Goal: Information Seeking & Learning: Learn about a topic

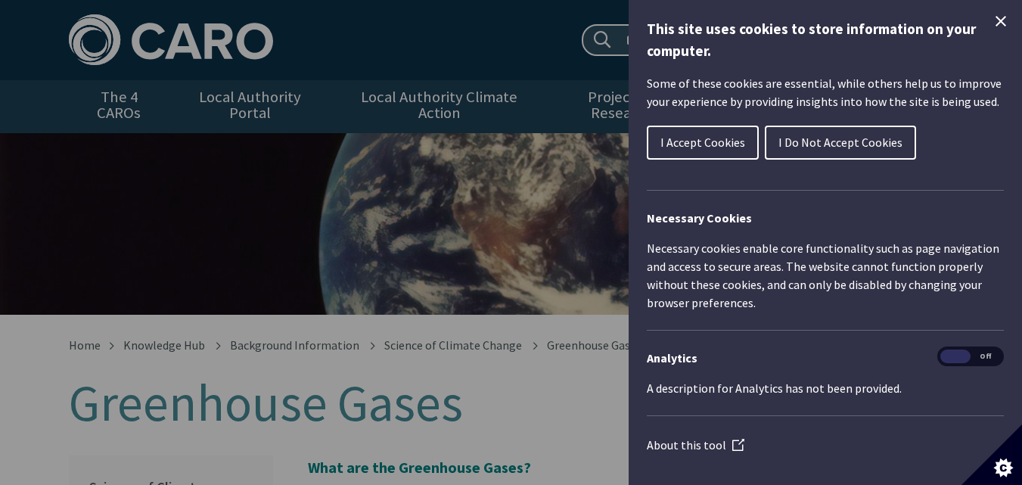
scroll to position [757, 0]
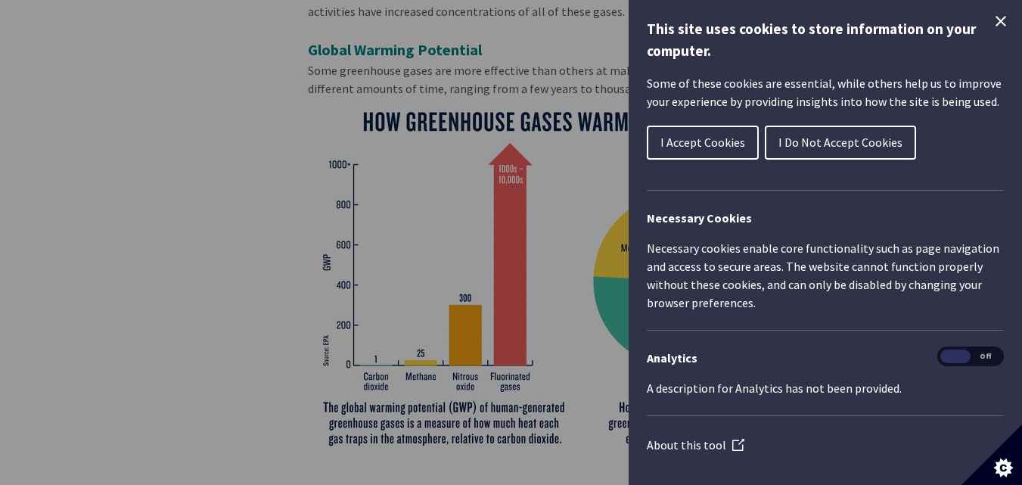
click at [994, 22] on icon "Close Cookie Control" at bounding box center [1001, 21] width 18 height 18
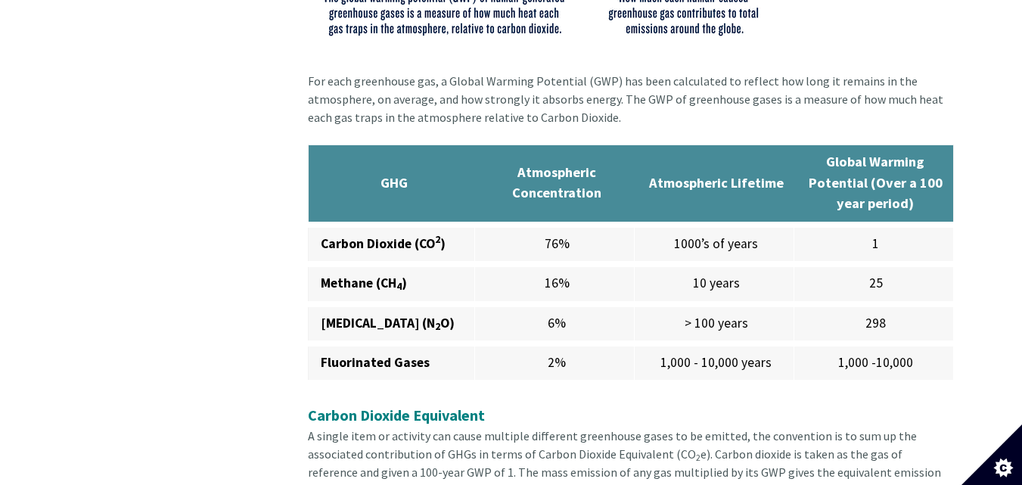
scroll to position [1135, 0]
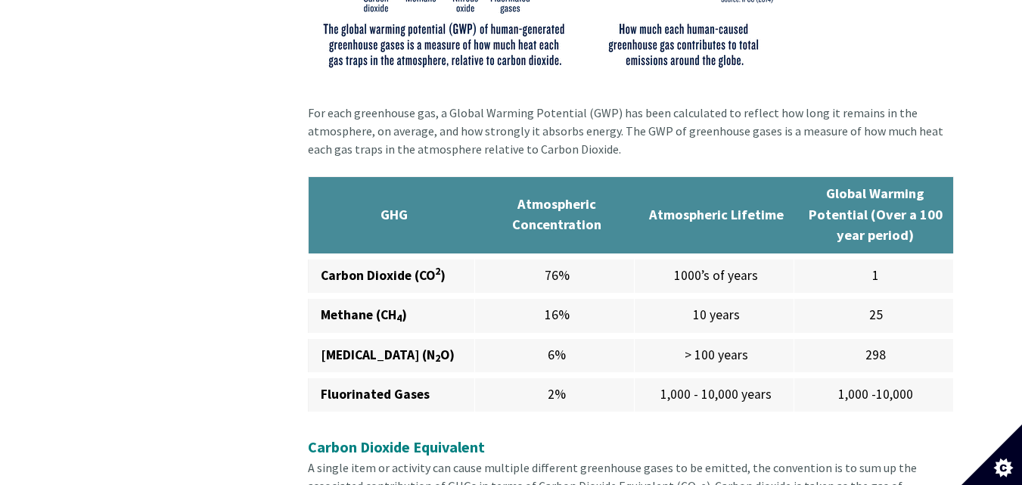
click at [451, 256] on td "Carbon Dioxide (CO 2 )" at bounding box center [391, 275] width 167 height 39
drag, startPoint x: 451, startPoint y: 241, endPoint x: 215, endPoint y: 278, distance: 239.1
drag, startPoint x: 369, startPoint y: 181, endPoint x: 254, endPoint y: 241, distance: 129.6
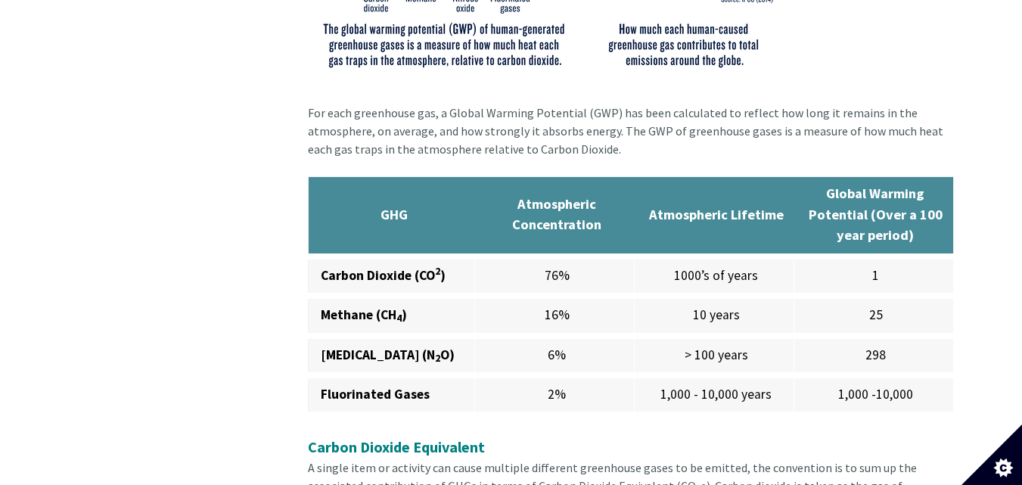
click at [355, 197] on th "GHG" at bounding box center [391, 215] width 167 height 79
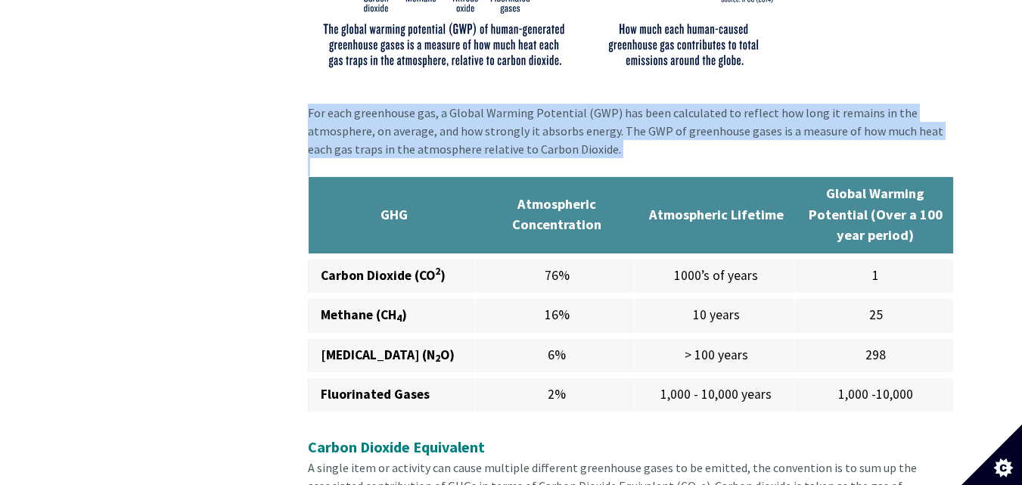
drag, startPoint x: 309, startPoint y: 98, endPoint x: 971, endPoint y: 383, distance: 720.5
copy div "For each greenhouse gas, a Global Warming Potential (GWP) has been calculated t…"
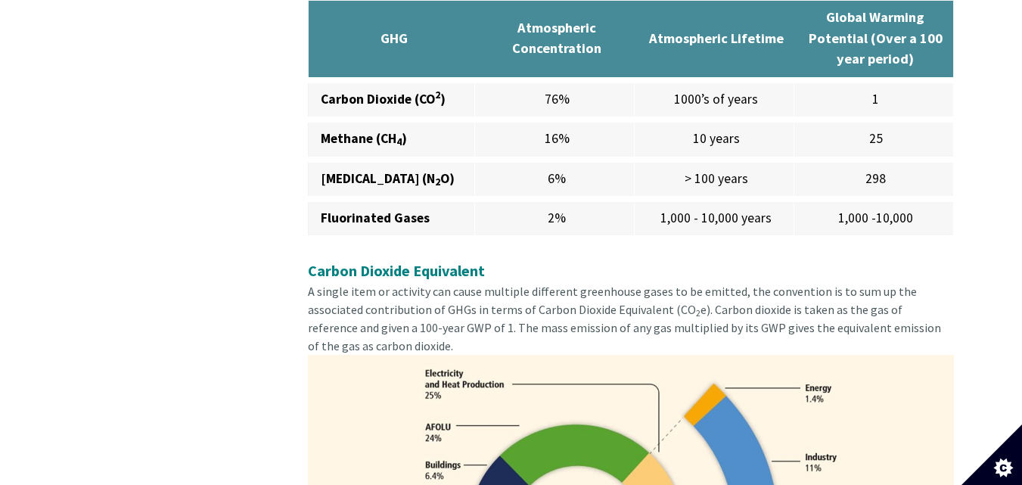
scroll to position [1286, 0]
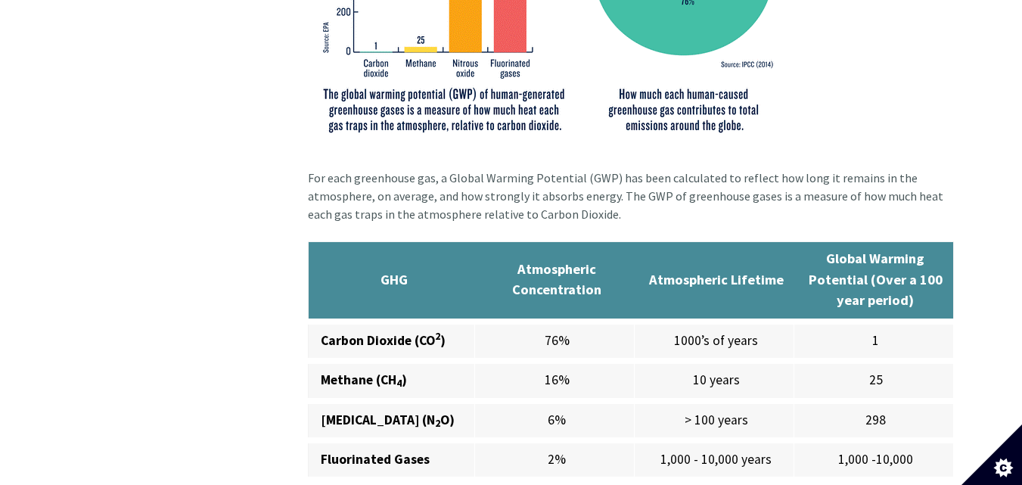
scroll to position [1059, 0]
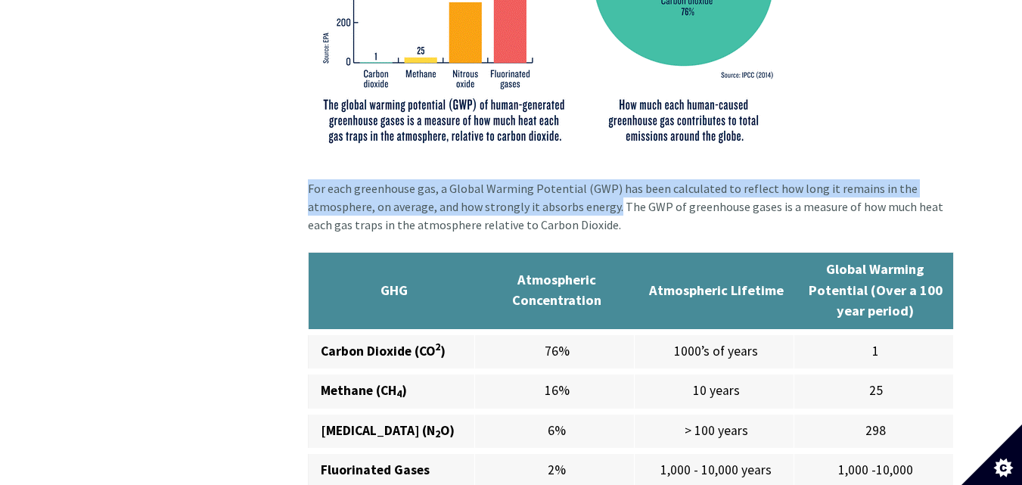
drag, startPoint x: 613, startPoint y: 189, endPoint x: 297, endPoint y: 170, distance: 316.8
copy div "For each greenhouse gas, a Global Warming Potential (GWP) has been calculated t…"
